Goal: Task Accomplishment & Management: Manage account settings

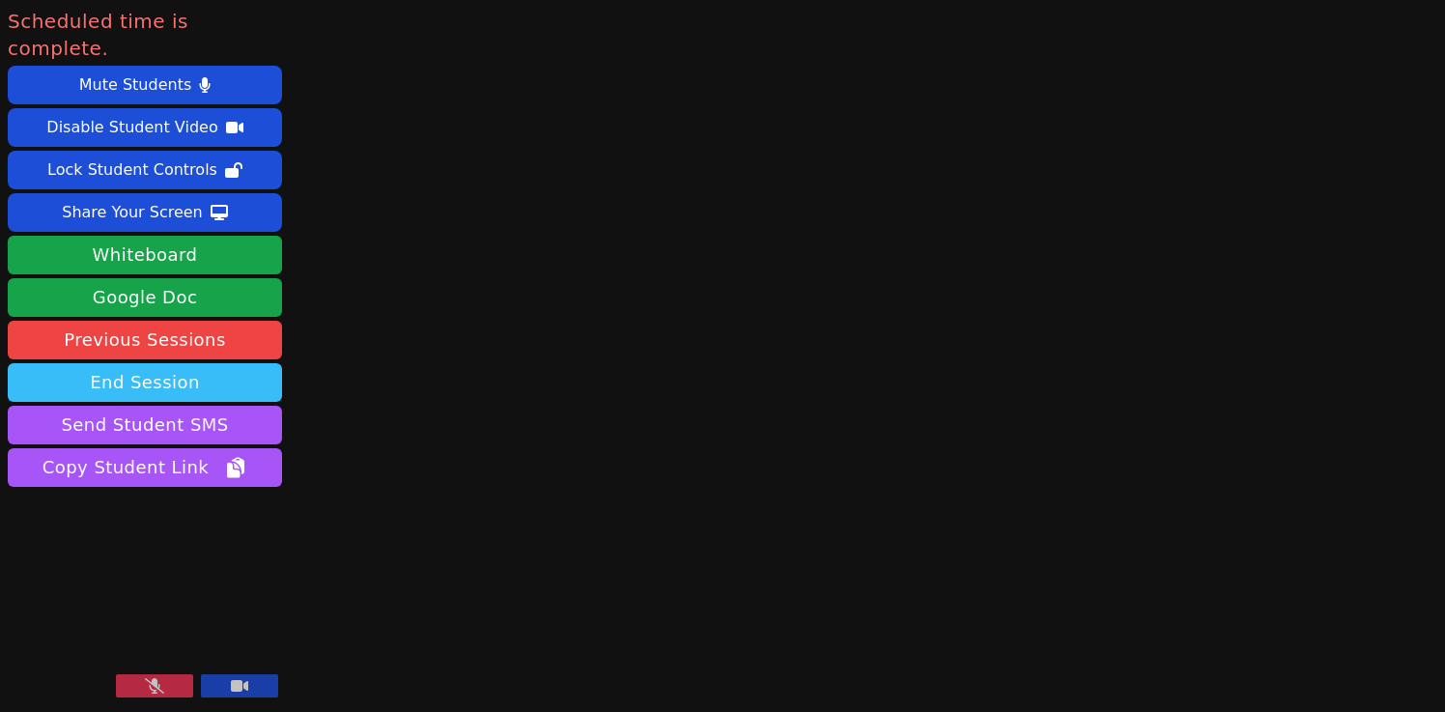
click at [205, 363] on button "End Session" at bounding box center [145, 382] width 274 height 39
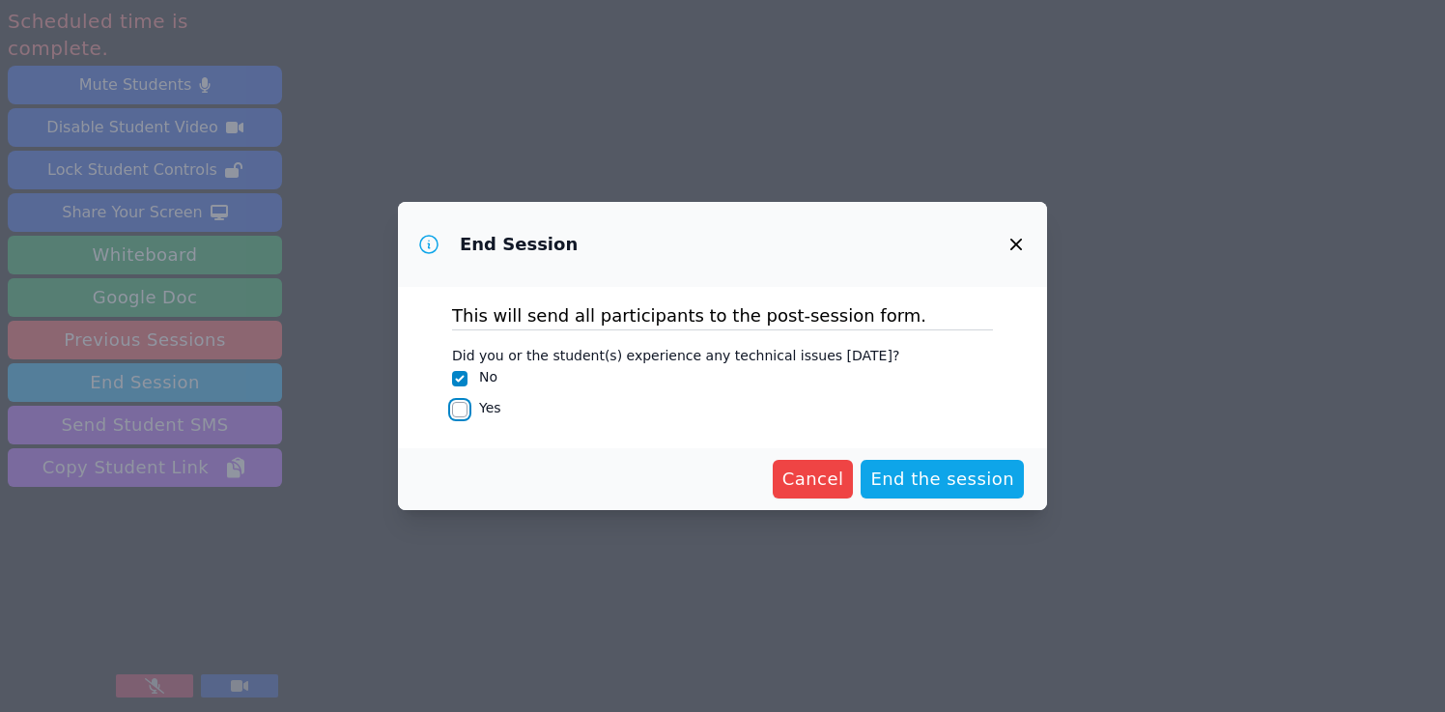
click at [462, 410] on input "Yes" at bounding box center [459, 409] width 15 height 15
checkbox input "true"
checkbox input "false"
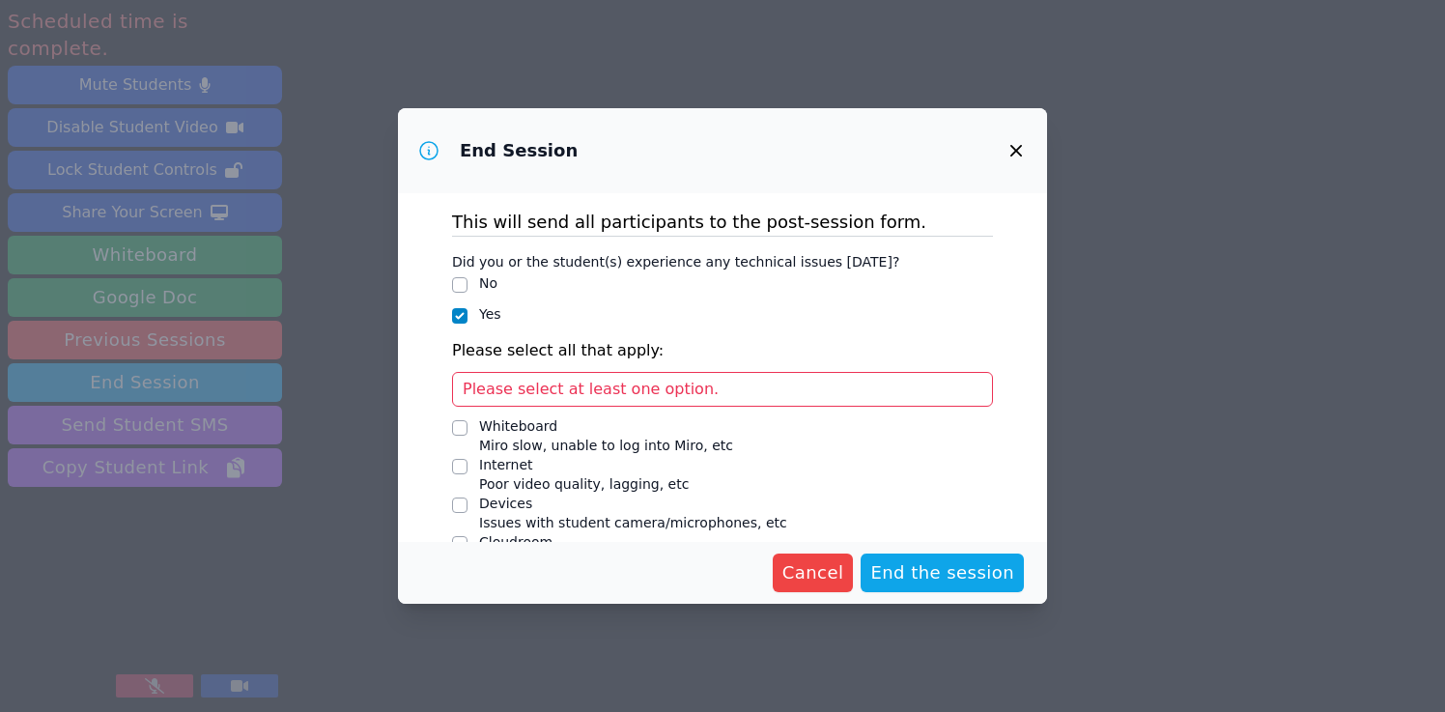
click at [556, 391] on span "Please select at least one option." at bounding box center [591, 388] width 256 height 18
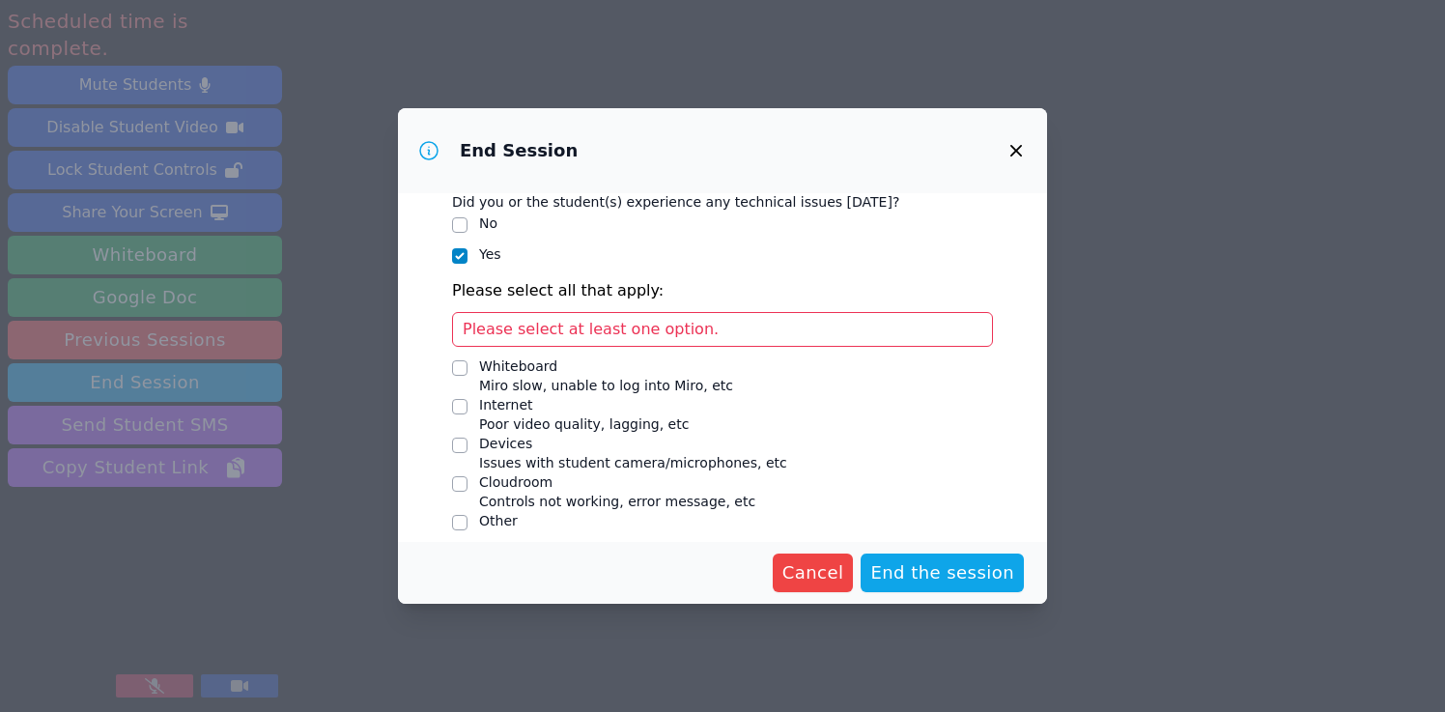
scroll to position [74, 0]
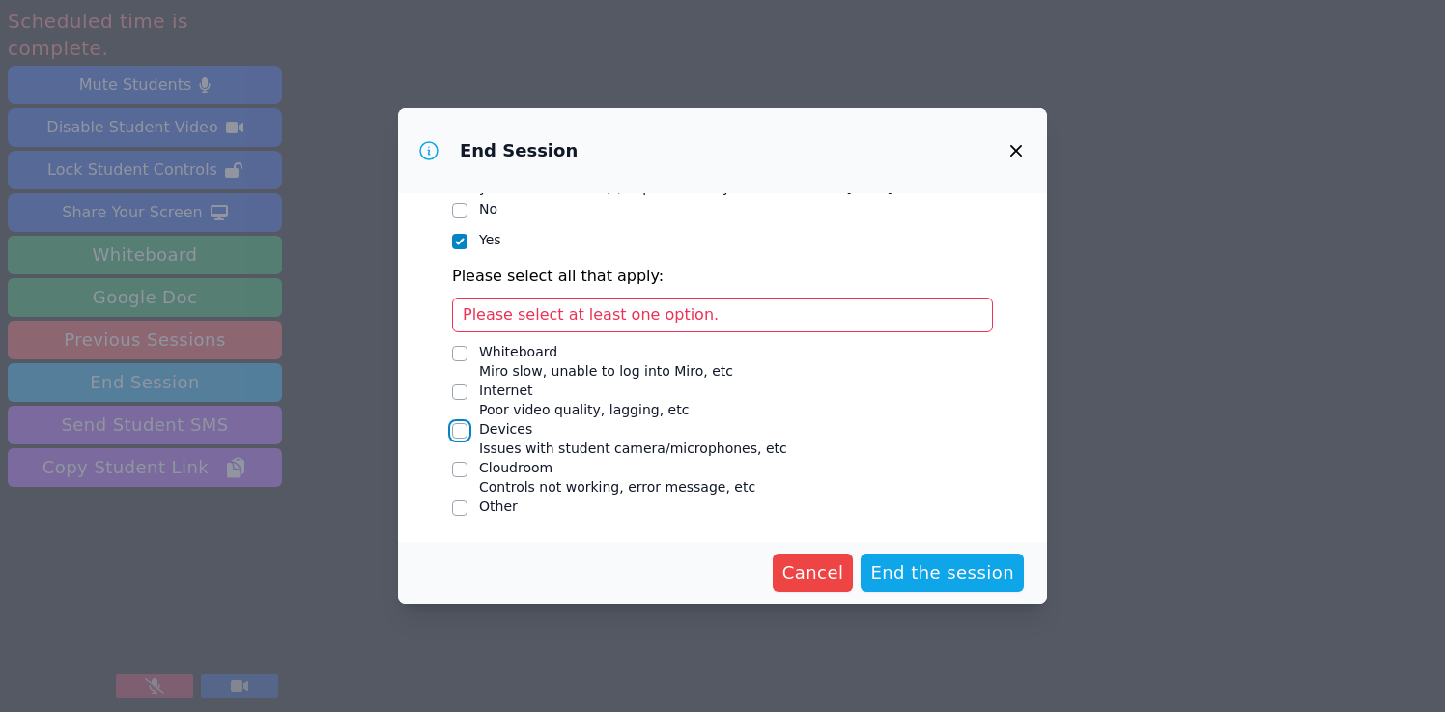
click at [457, 431] on input "Devices Issues with student camera/microphones, etc" at bounding box center [459, 430] width 15 height 15
checkbox input "true"
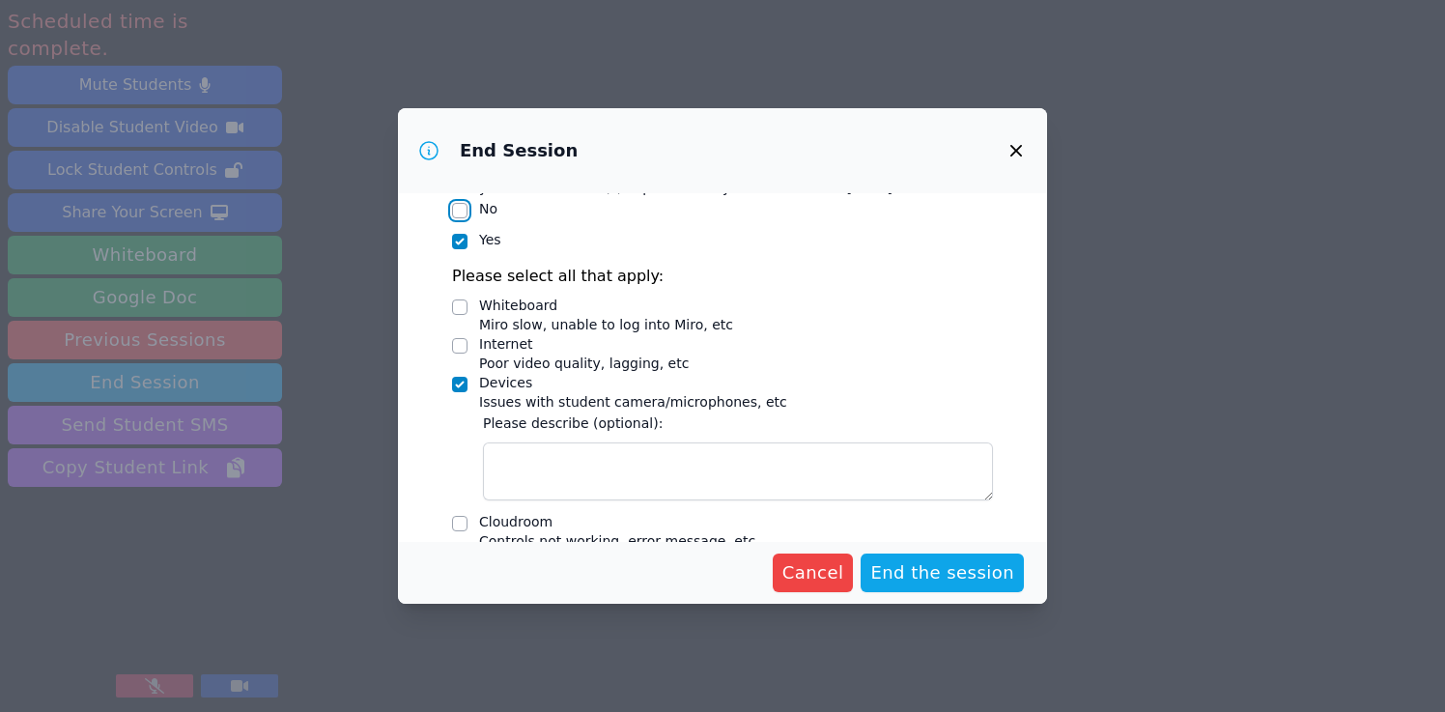
click at [456, 209] on input "No" at bounding box center [459, 210] width 15 height 15
checkbox input "true"
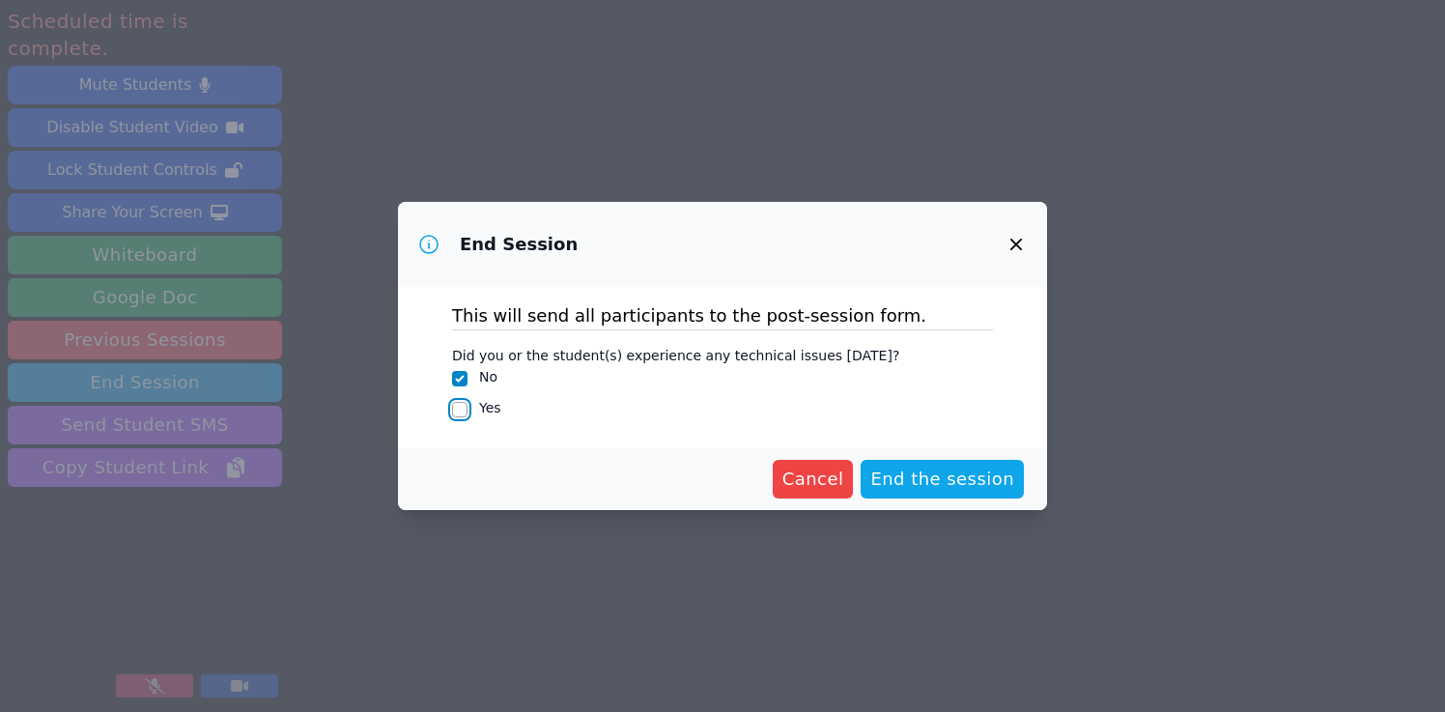
click at [459, 407] on input "Yes" at bounding box center [459, 409] width 15 height 15
checkbox input "true"
checkbox input "false"
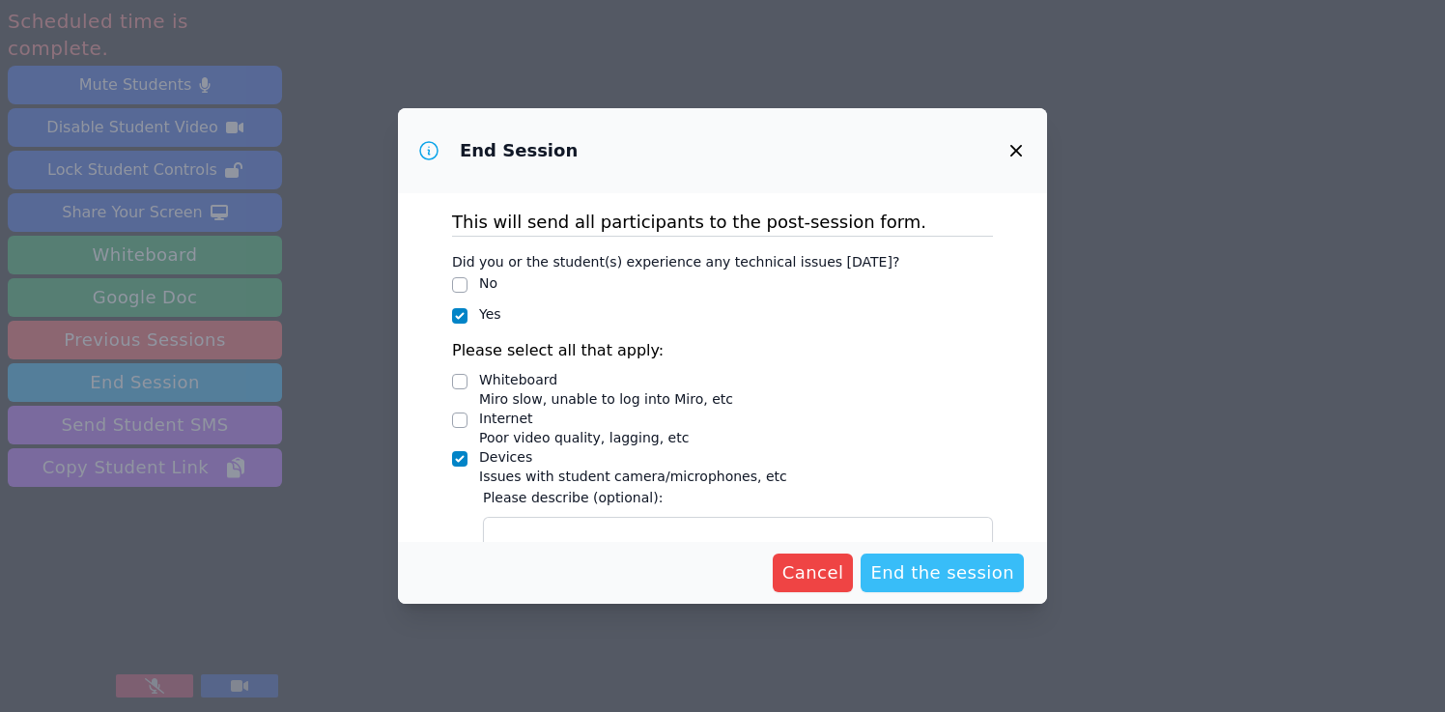
click at [972, 579] on span "End the session" at bounding box center [942, 572] width 144 height 27
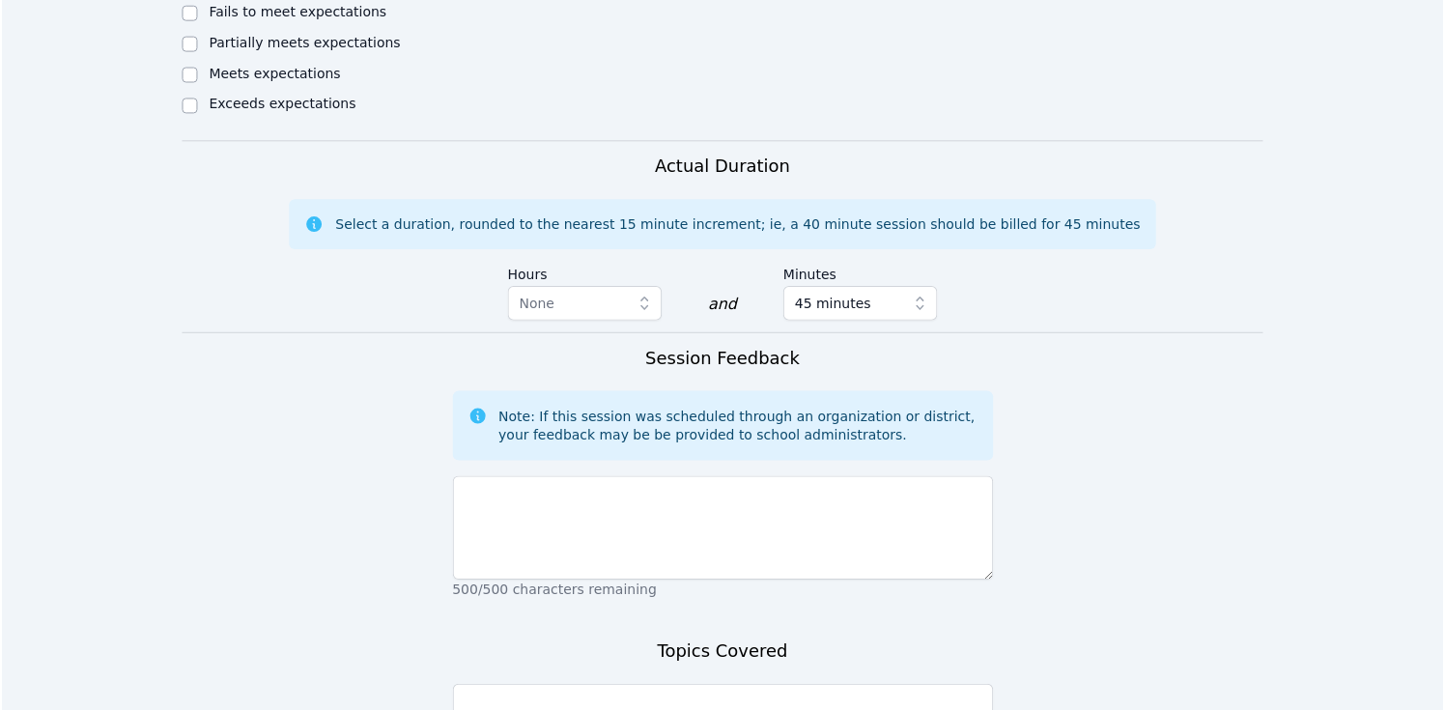
scroll to position [1178, 0]
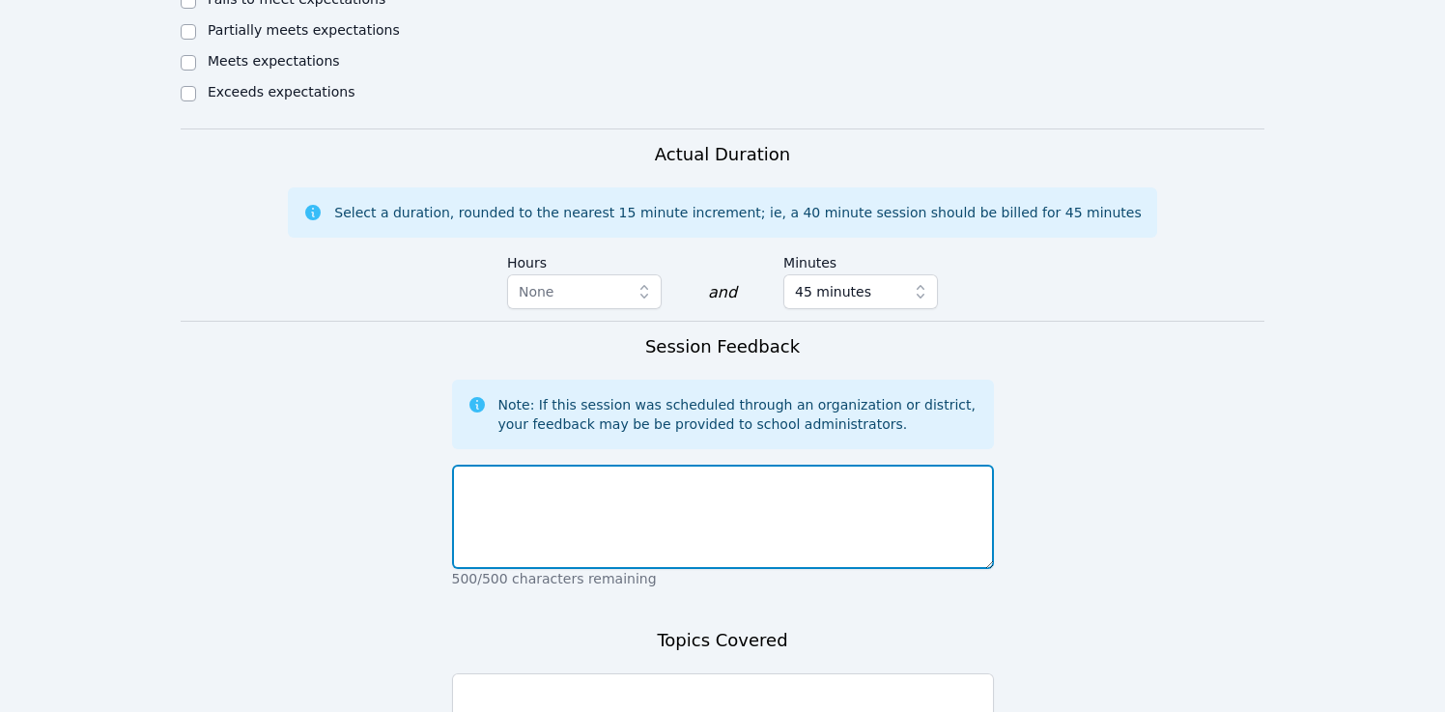
click at [885, 464] on textarea at bounding box center [723, 516] width 542 height 104
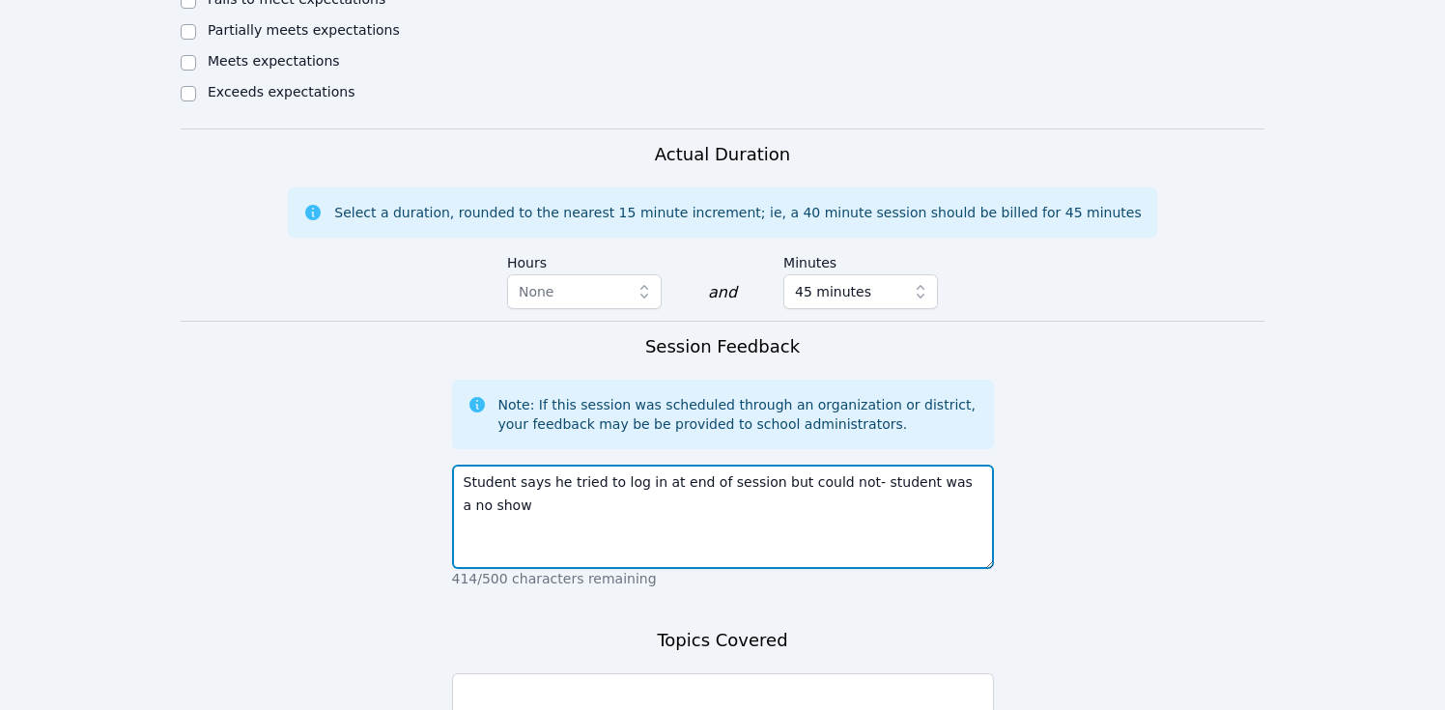
type textarea "Student says he tried to log in at end of session but could not- student was a …"
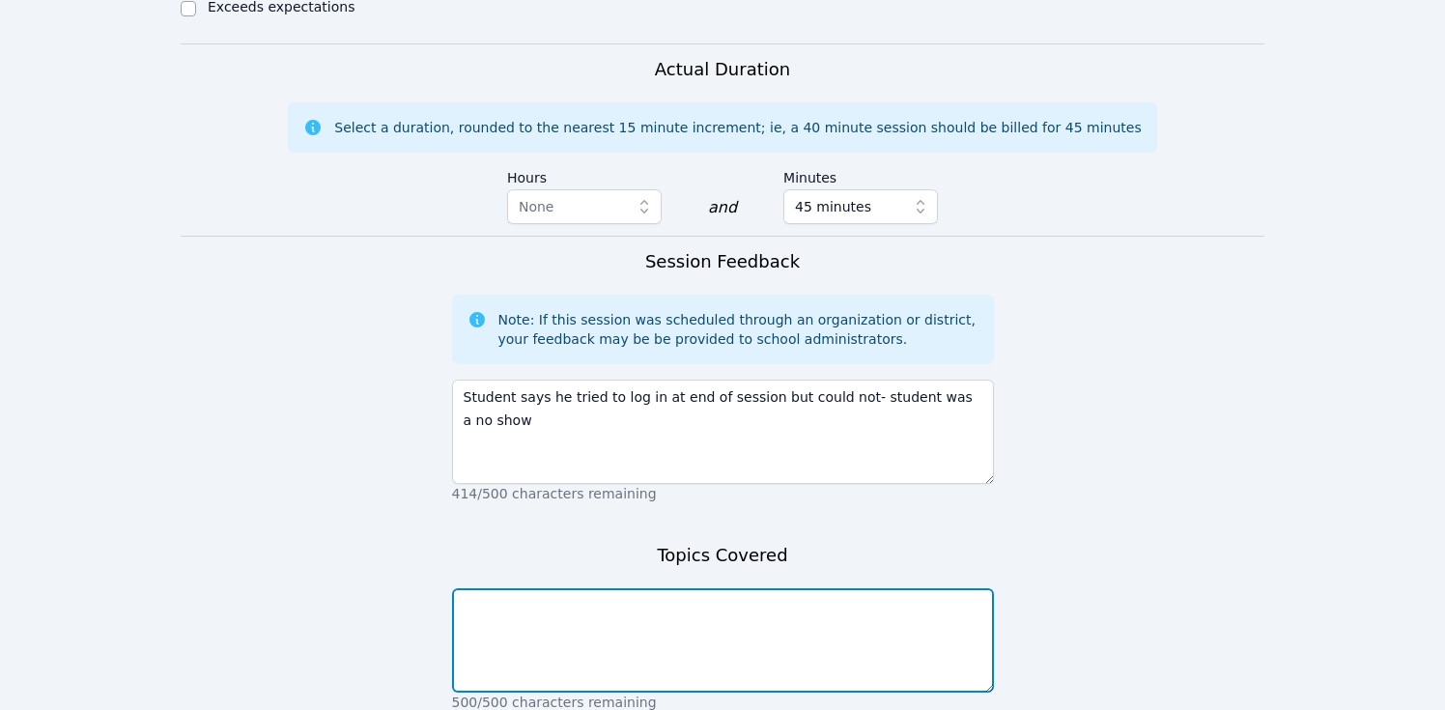
scroll to position [1355, 0]
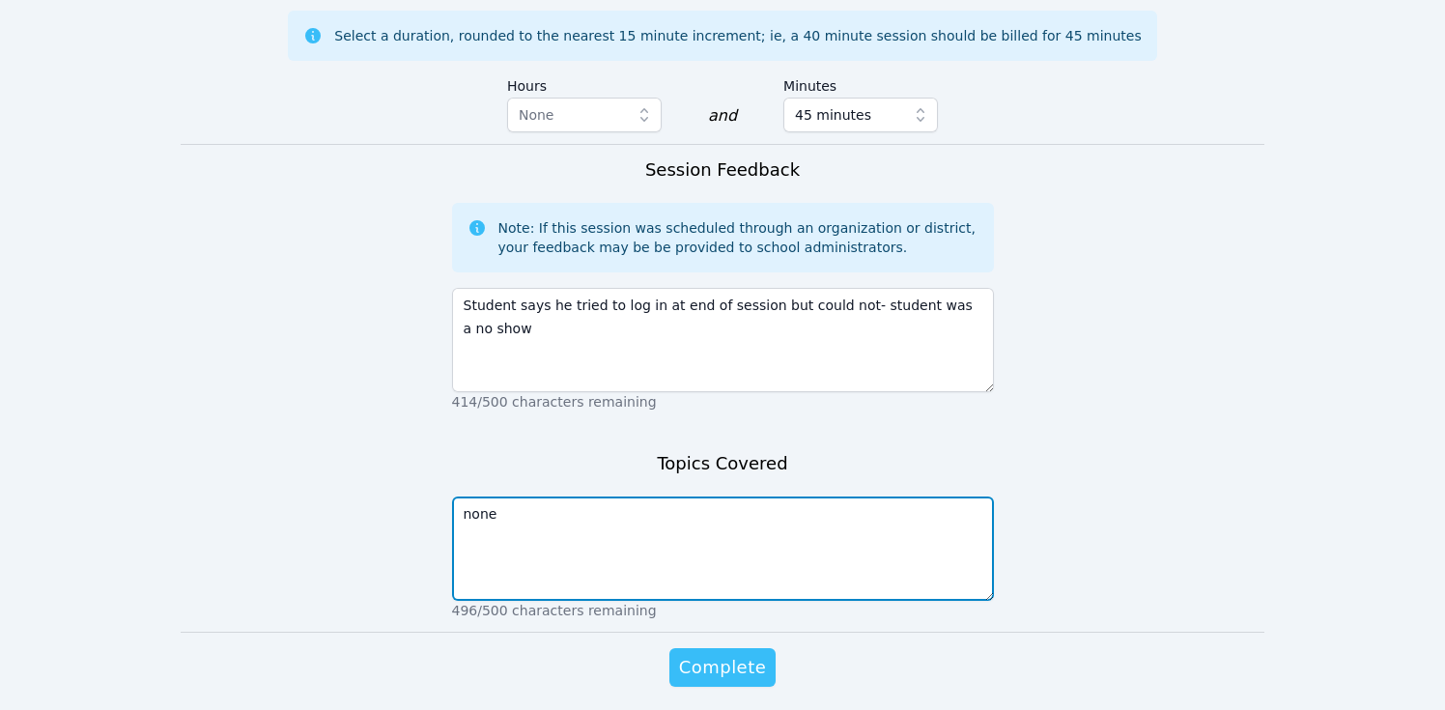
type textarea "none"
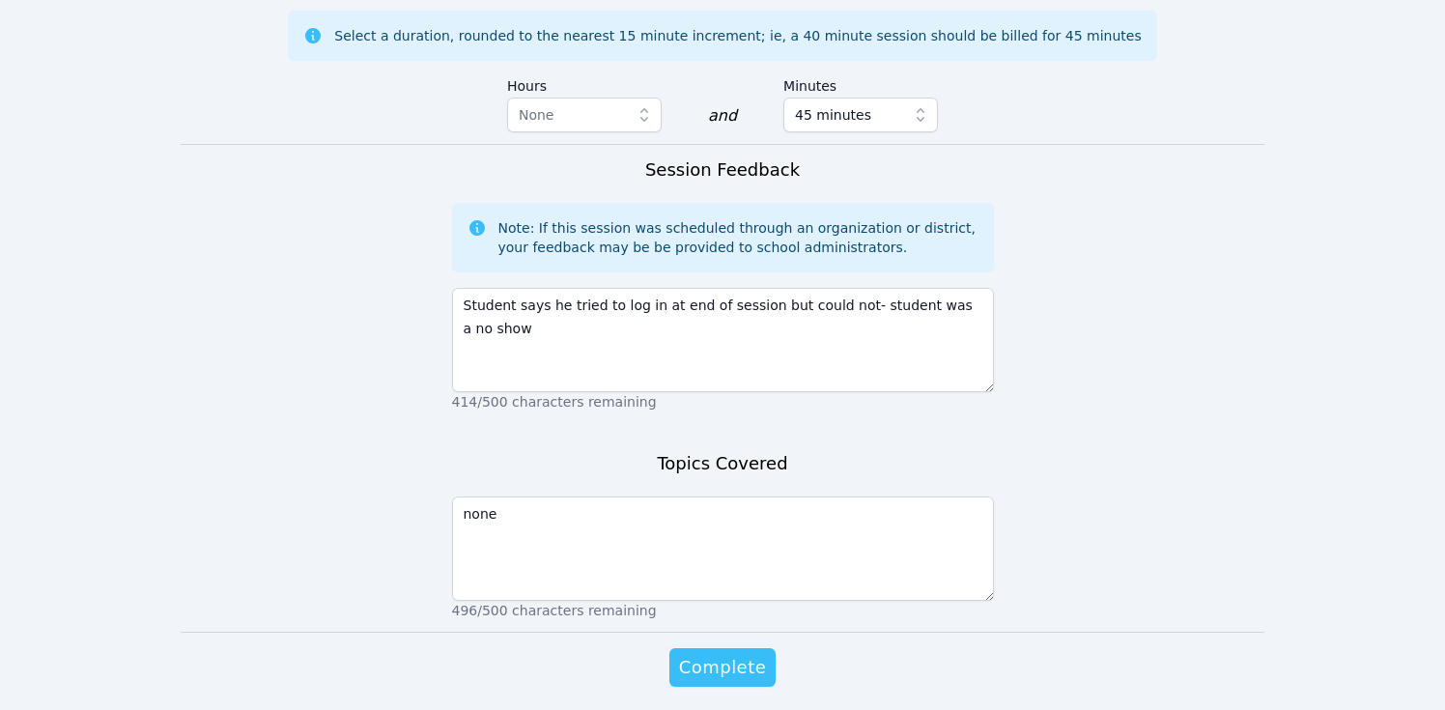
click at [719, 654] on span "Complete" at bounding box center [722, 667] width 87 height 27
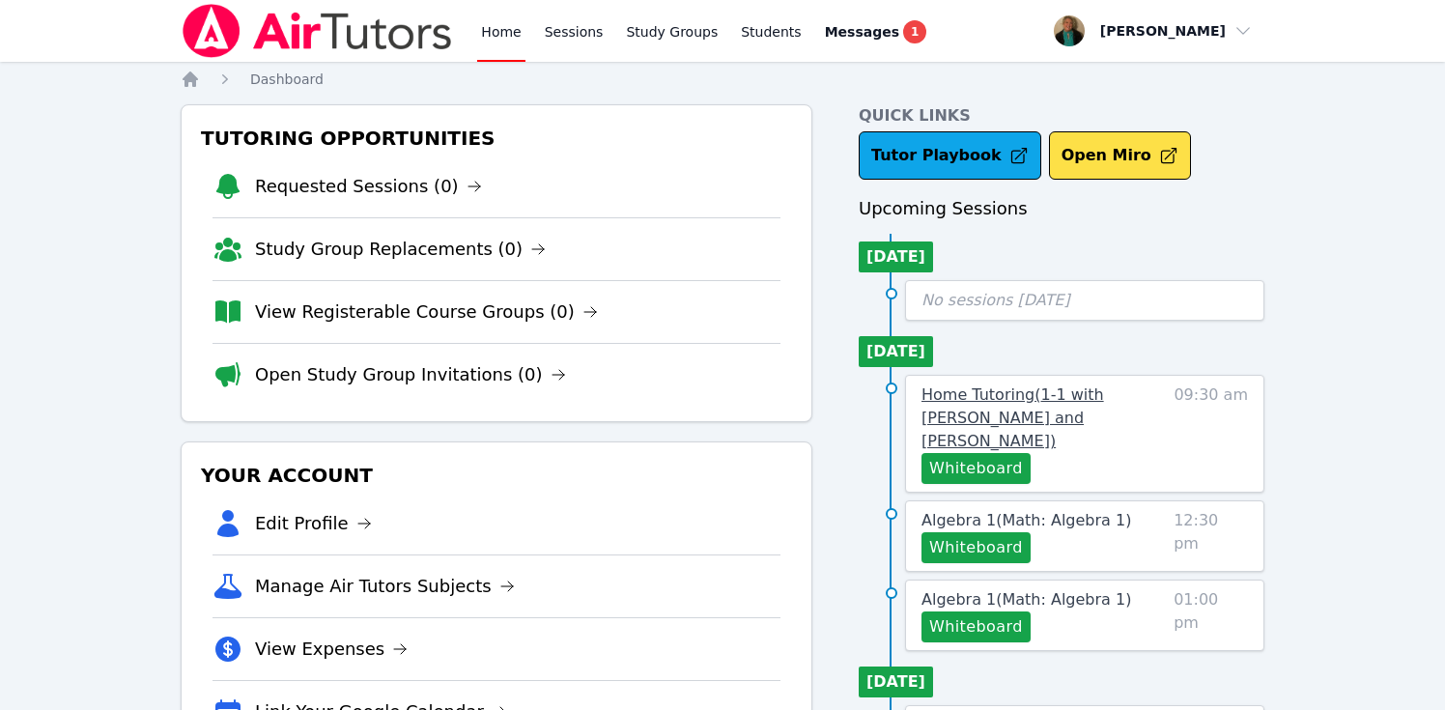
click at [988, 397] on span "Home Tutoring ( 1-1 with [PERSON_NAME] and [PERSON_NAME] )" at bounding box center [1012, 417] width 183 height 65
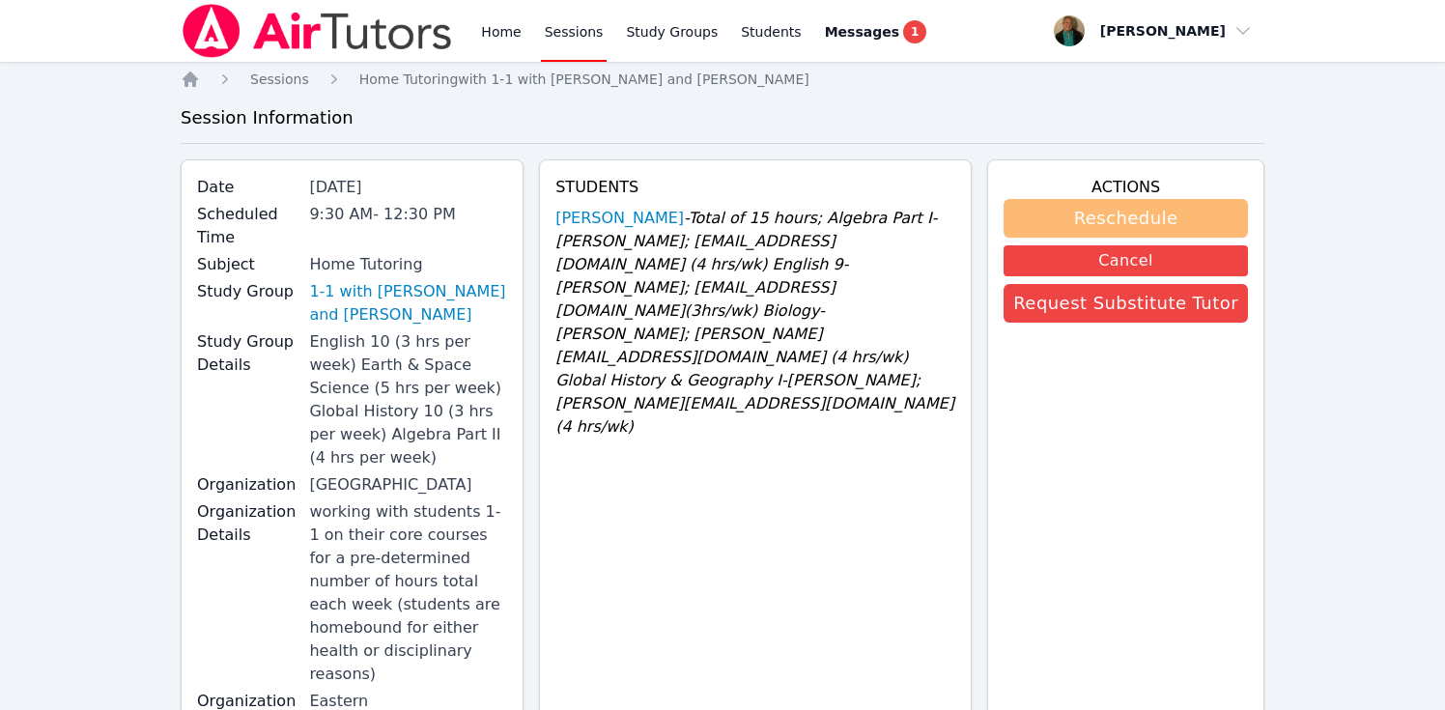
click at [1128, 215] on button "Reschedule" at bounding box center [1125, 218] width 244 height 39
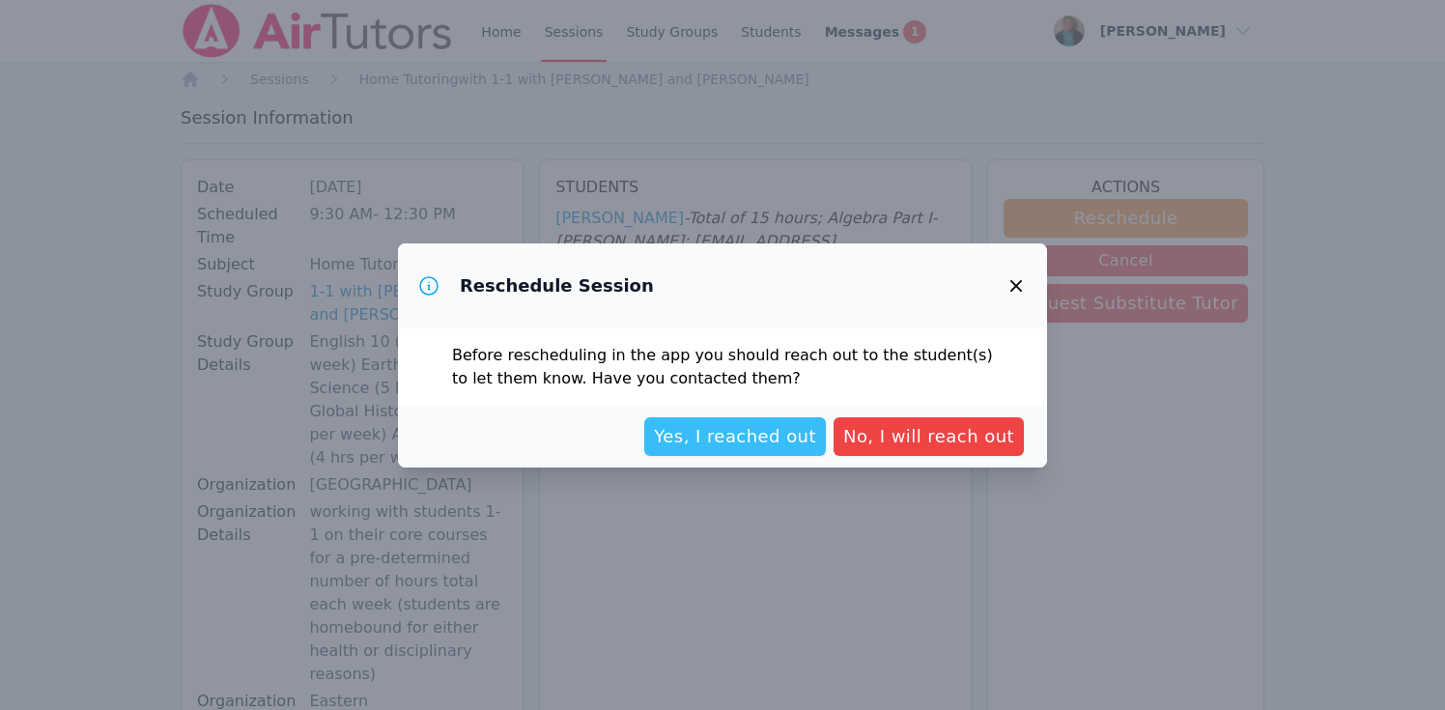
click at [761, 435] on span "Yes, I reached out" at bounding box center [735, 436] width 162 height 27
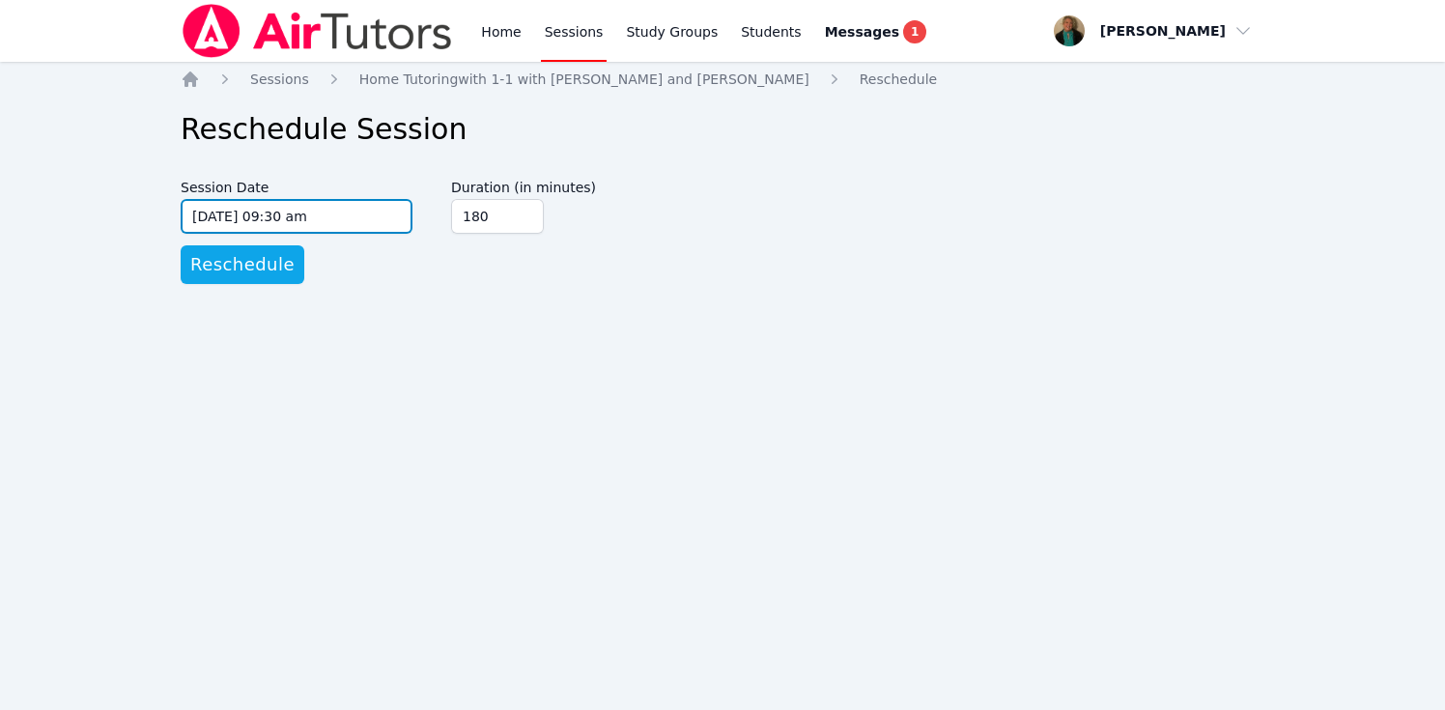
click at [405, 217] on input "[DATE] 09:30 am" at bounding box center [297, 216] width 232 height 35
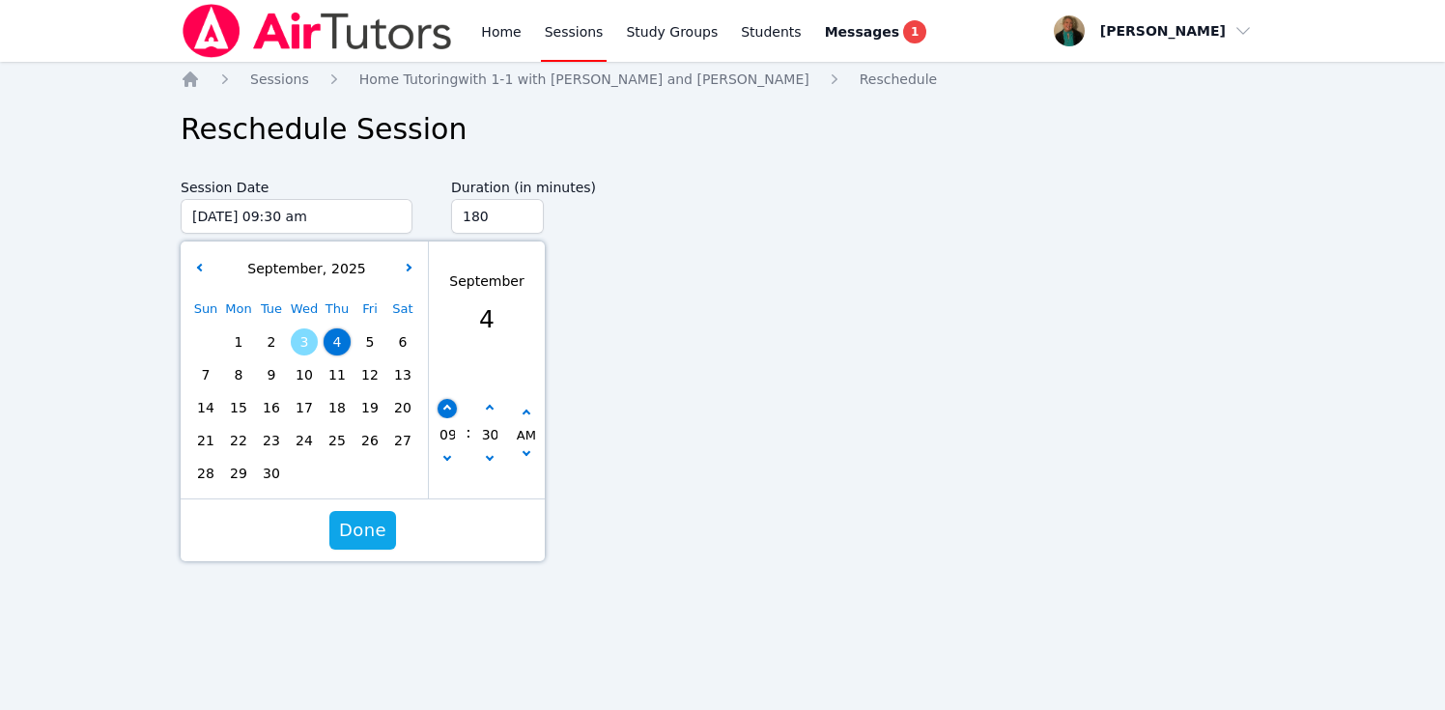
click at [452, 403] on button "button" at bounding box center [446, 408] width 19 height 19
type input "[DATE] 10:30 am"
type input "10"
click at [452, 403] on button "button" at bounding box center [446, 408] width 19 height 19
type input "[DATE] 11:30 am"
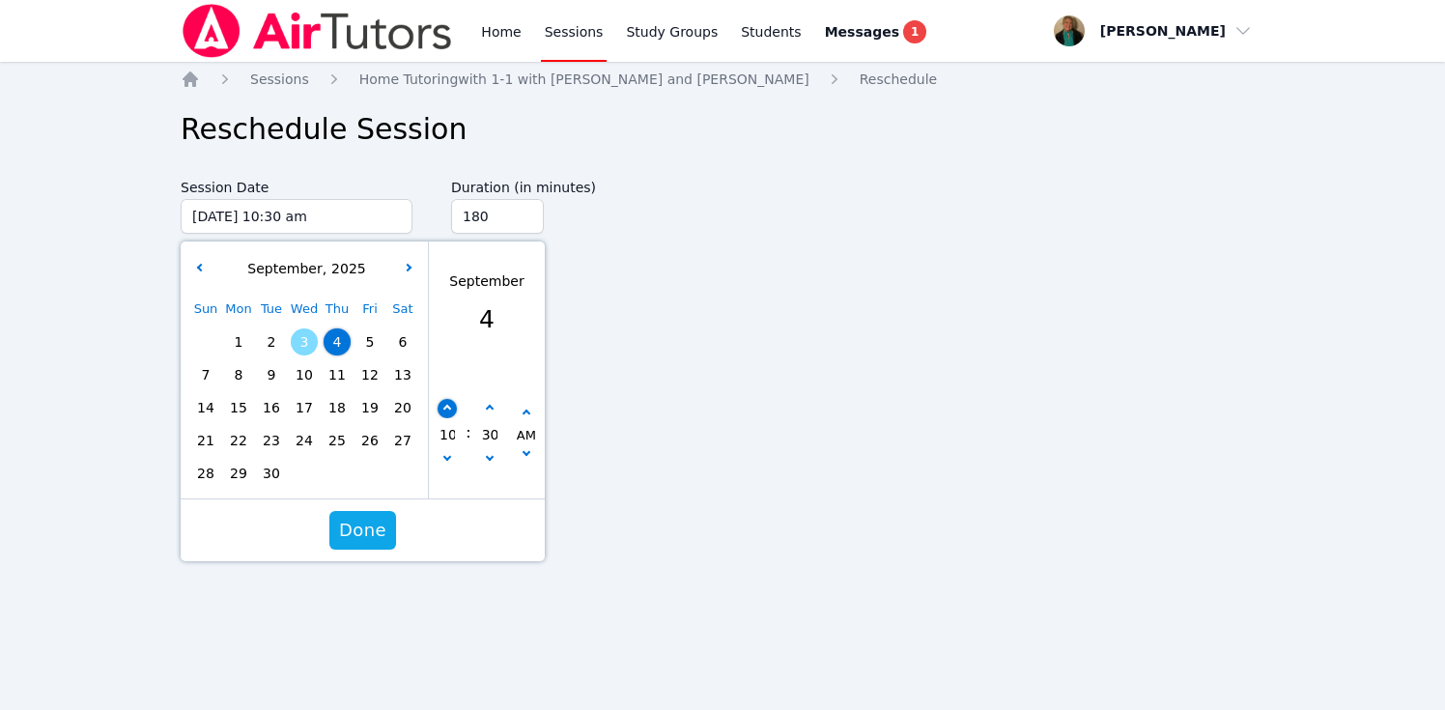
type input "11"
click at [452, 403] on button "button" at bounding box center [446, 408] width 19 height 19
type input "[DATE] 12:30 pm"
type input "12"
click at [452, 403] on button "button" at bounding box center [446, 408] width 19 height 19
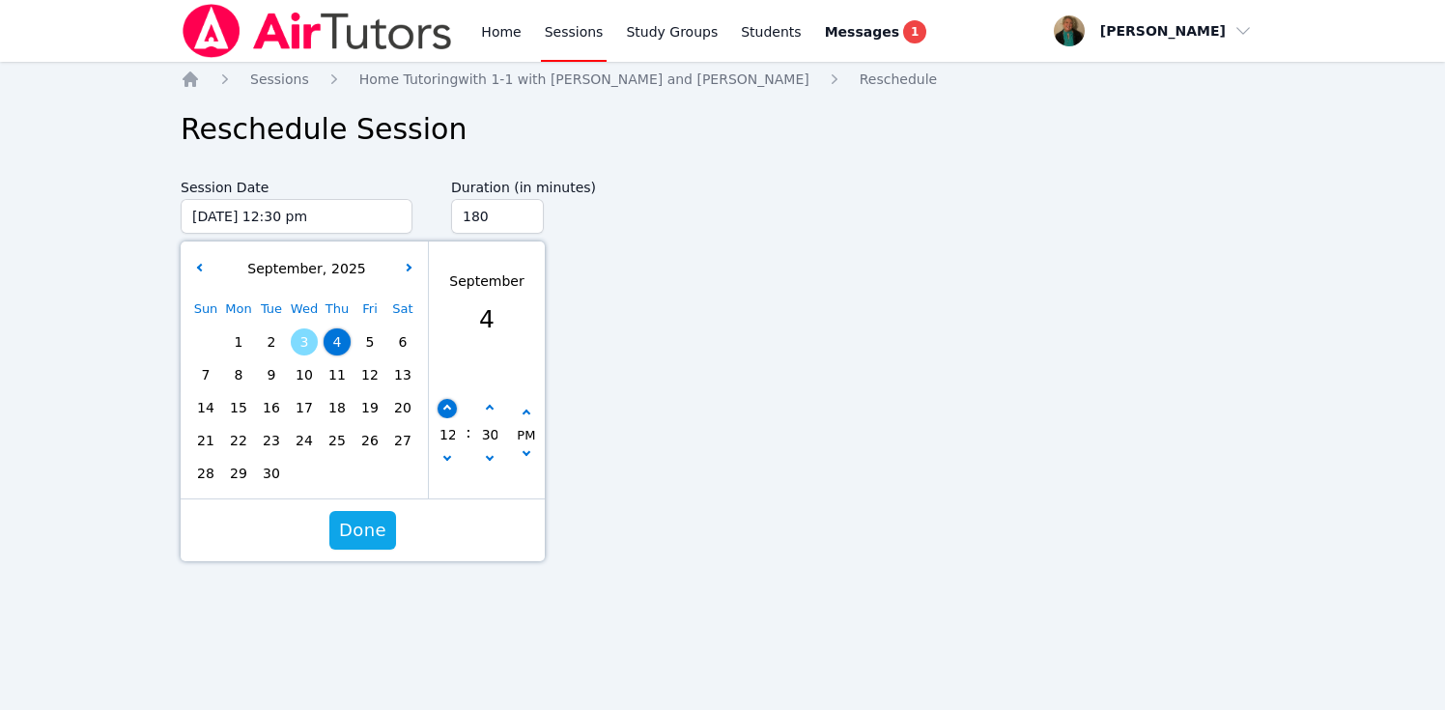
type input "[DATE] 01:30 pm"
type input "01"
click at [354, 535] on span "Done" at bounding box center [362, 530] width 47 height 27
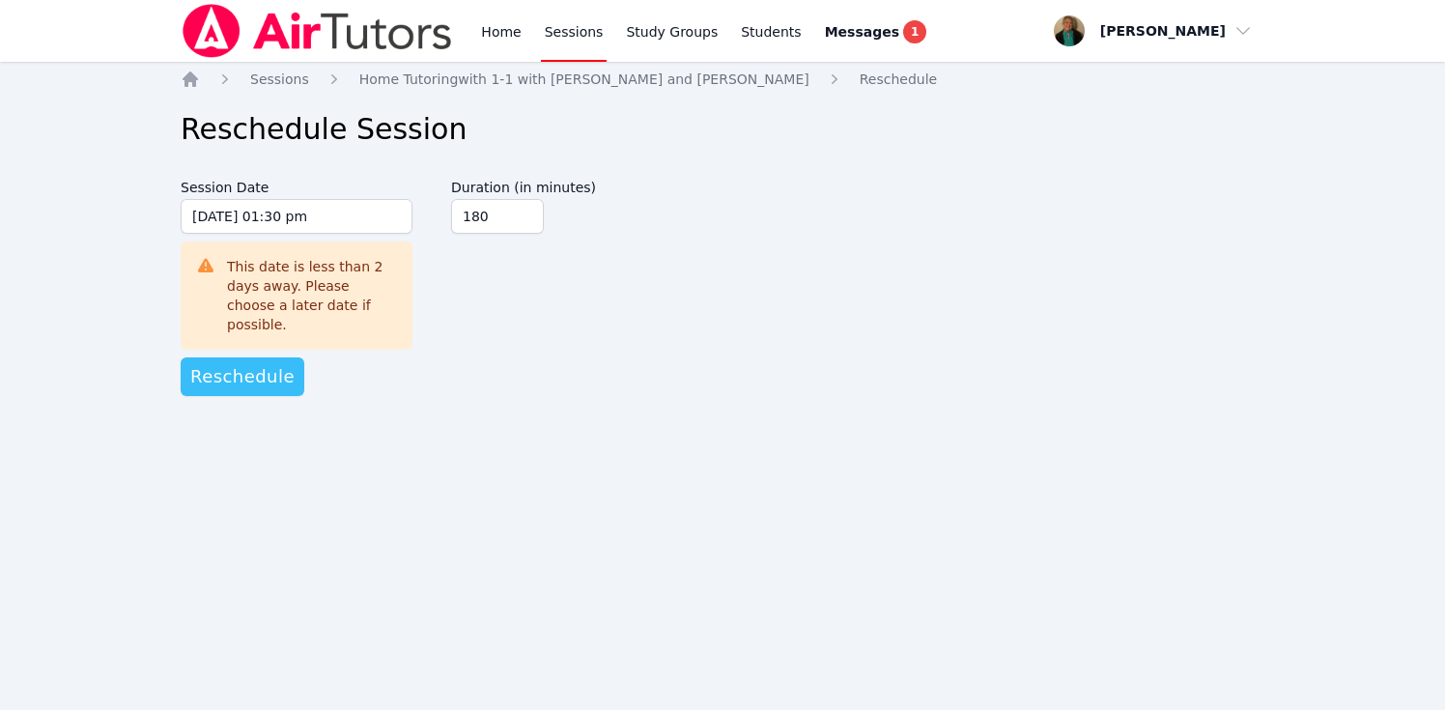
click at [267, 363] on span "Reschedule" at bounding box center [242, 376] width 104 height 27
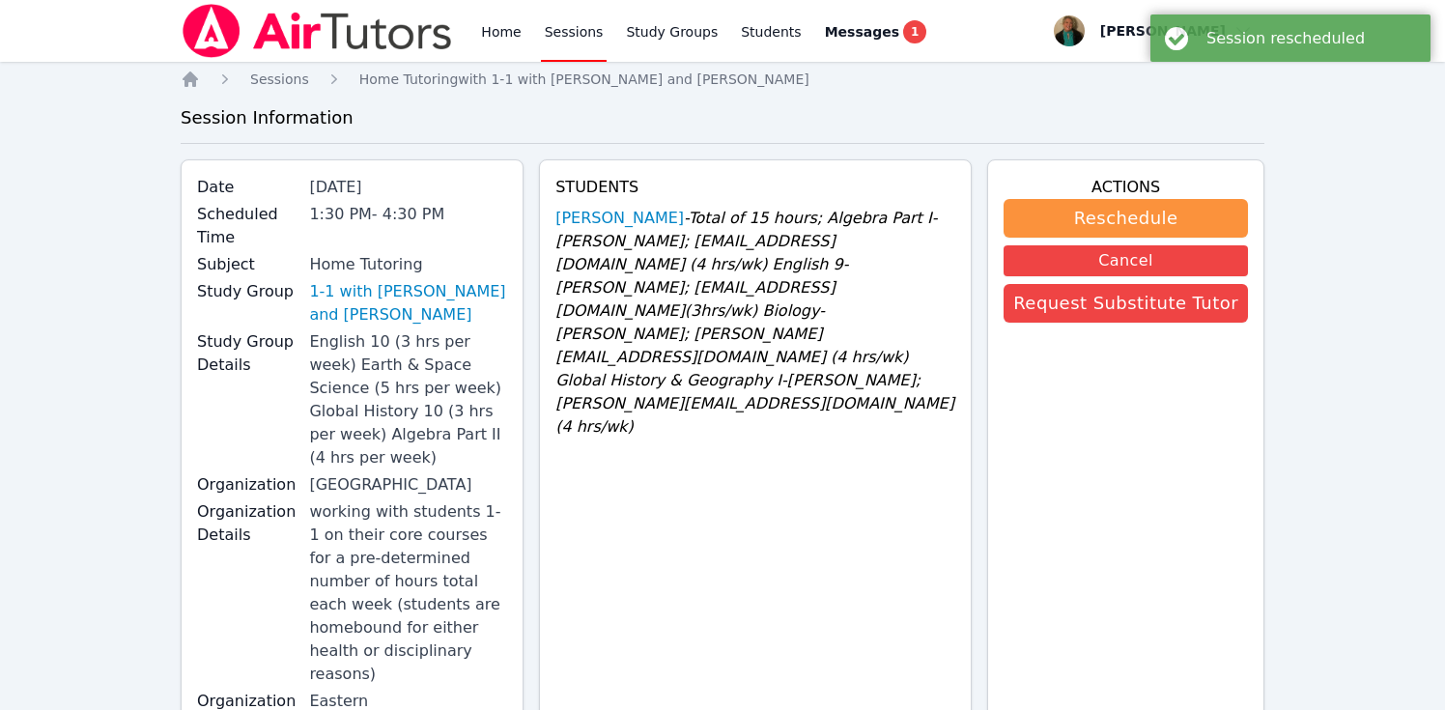
click at [552, 36] on link "Sessions" at bounding box center [574, 31] width 67 height 62
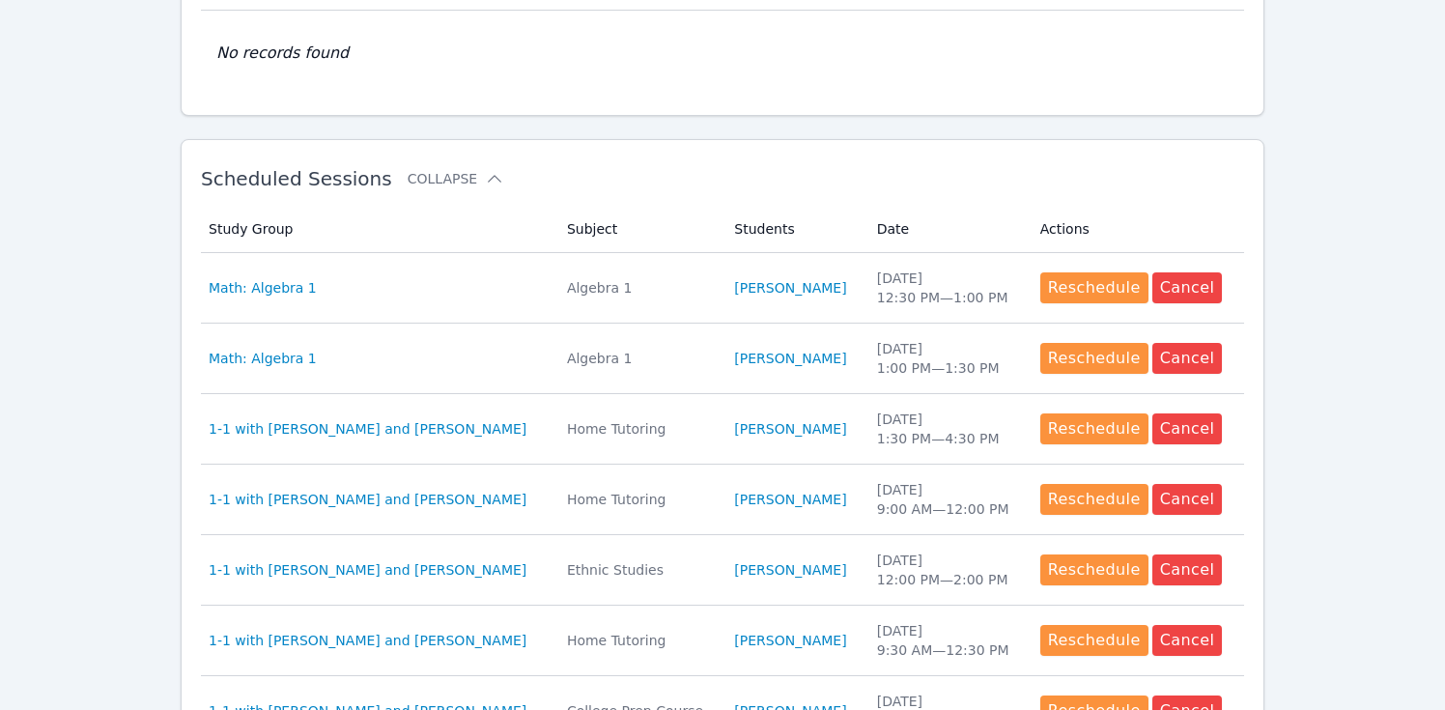
scroll to position [454, 0]
